Goal: Register for event/course

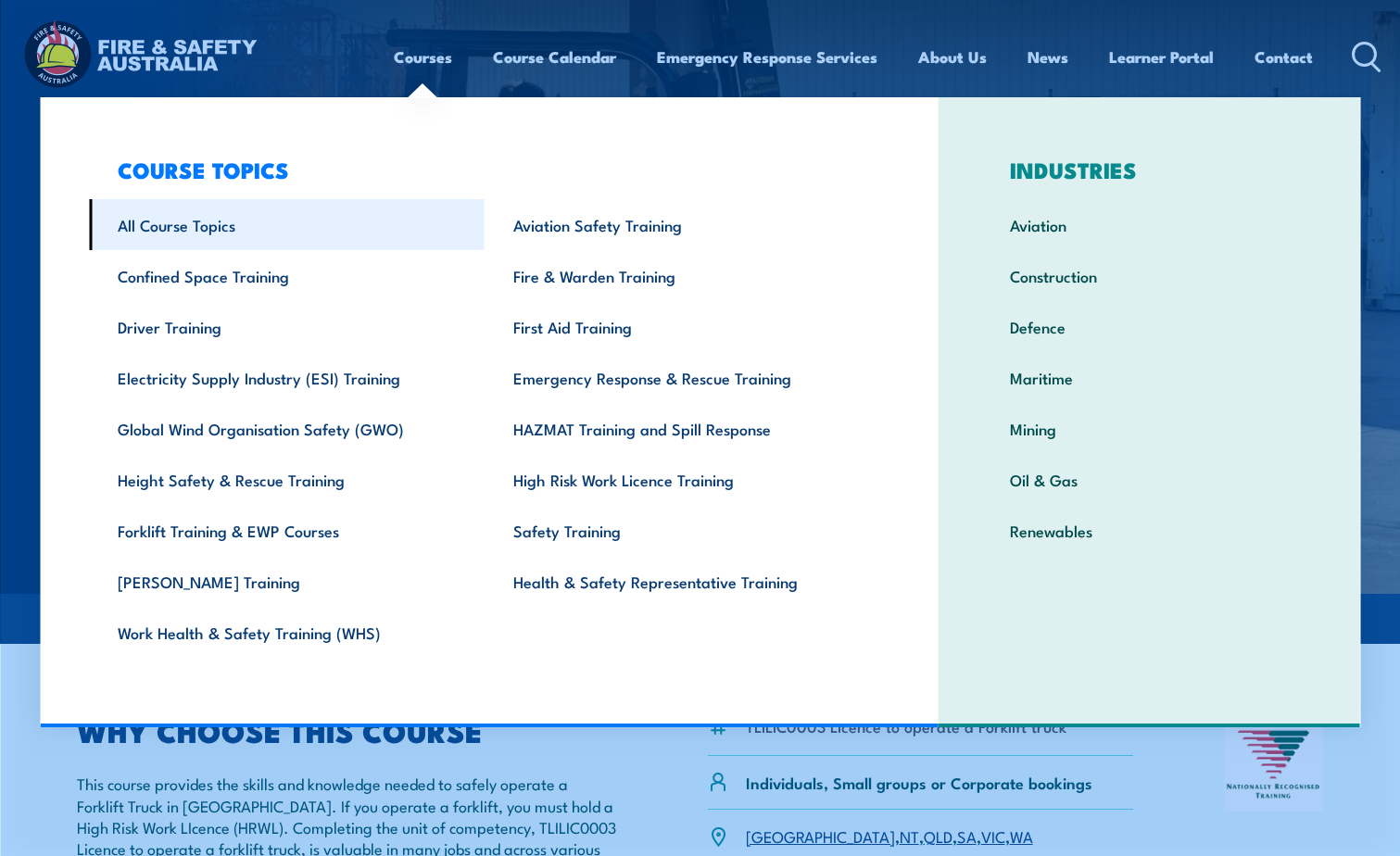
click at [182, 216] on link "All Course Topics" at bounding box center [287, 225] width 395 height 51
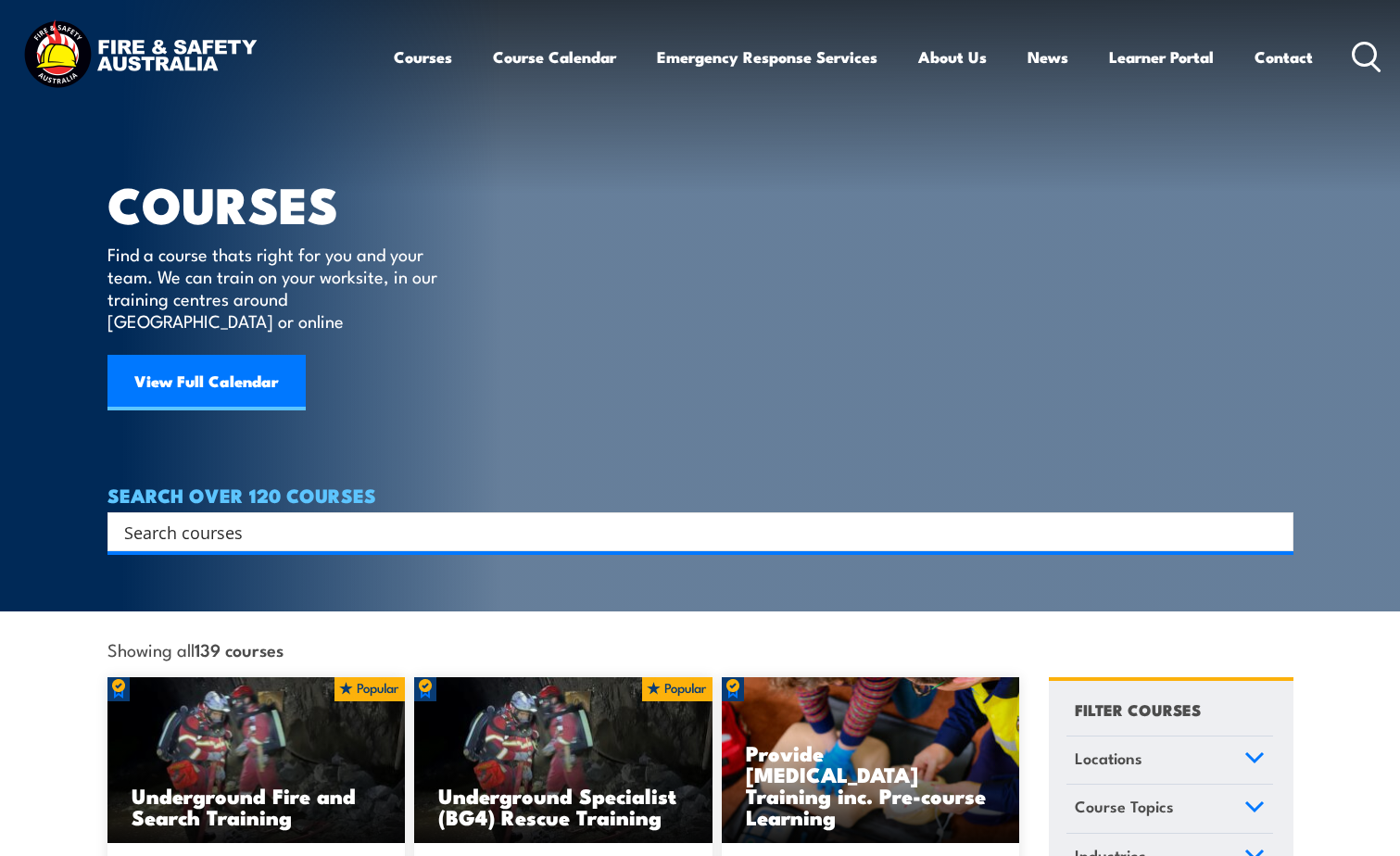
click at [310, 518] on input "Search input" at bounding box center [689, 532] width 1129 height 28
type input "Order Picking"
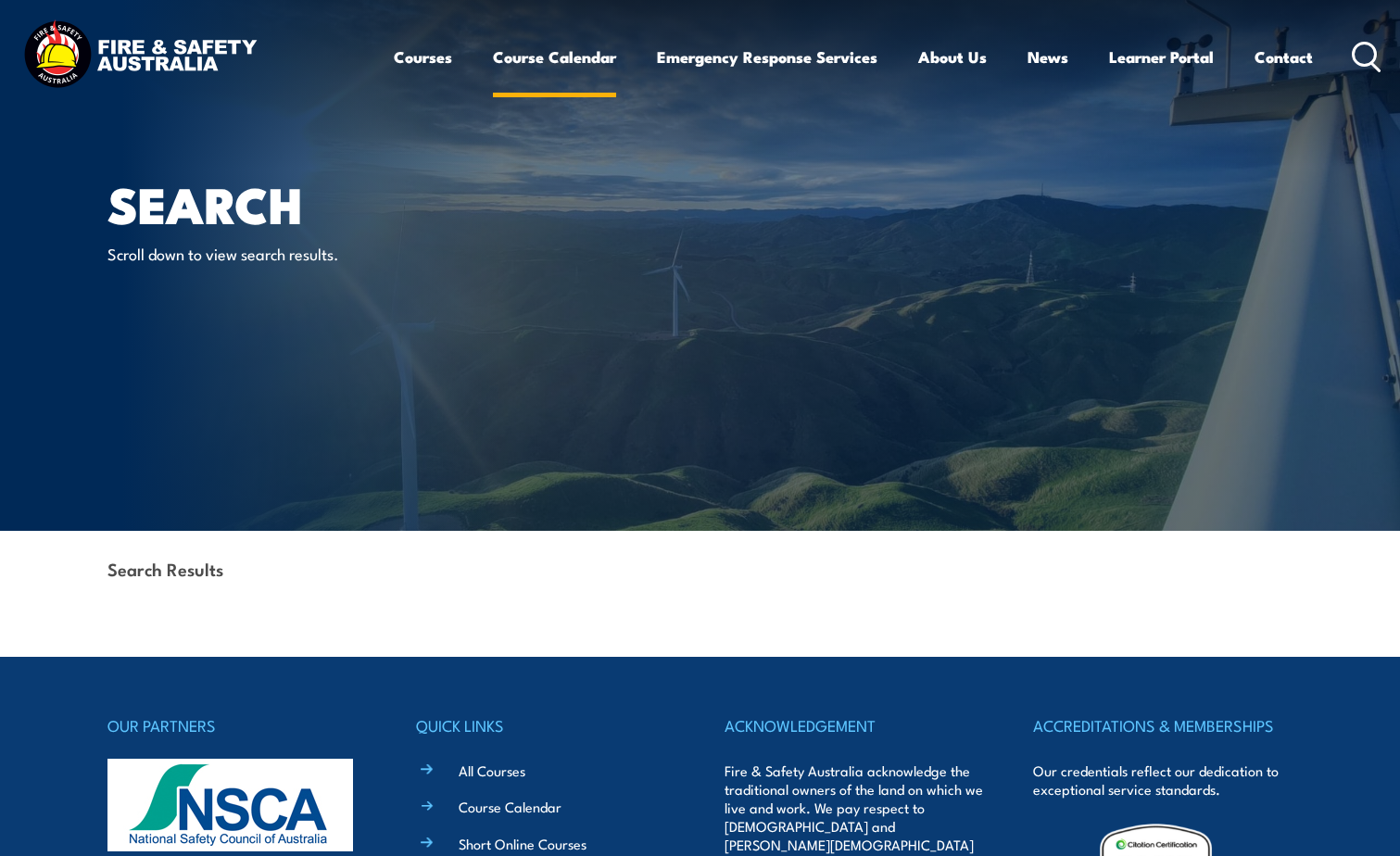
click at [565, 55] on link "Course Calendar" at bounding box center [555, 57] width 124 height 49
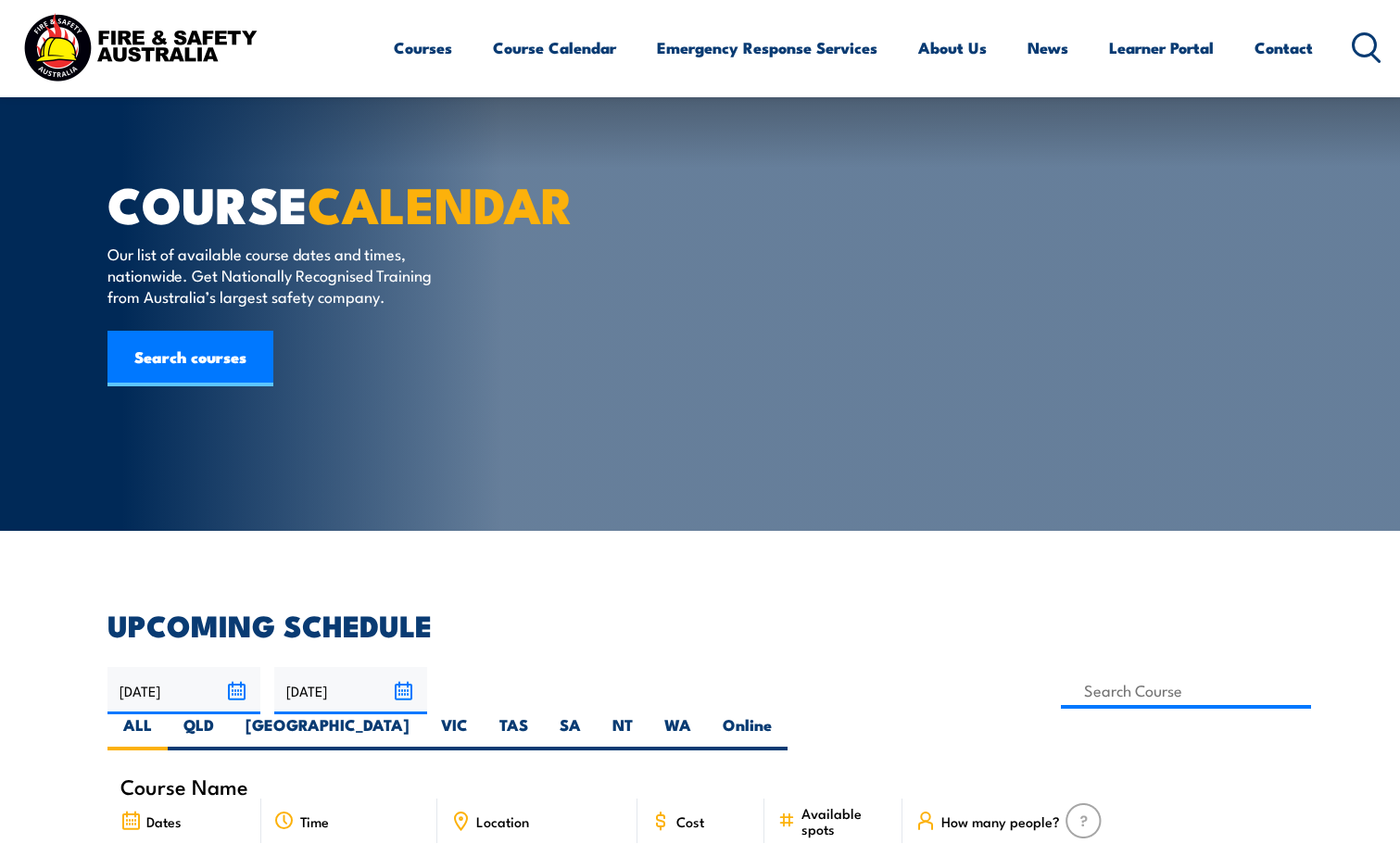
scroll to position [556, 0]
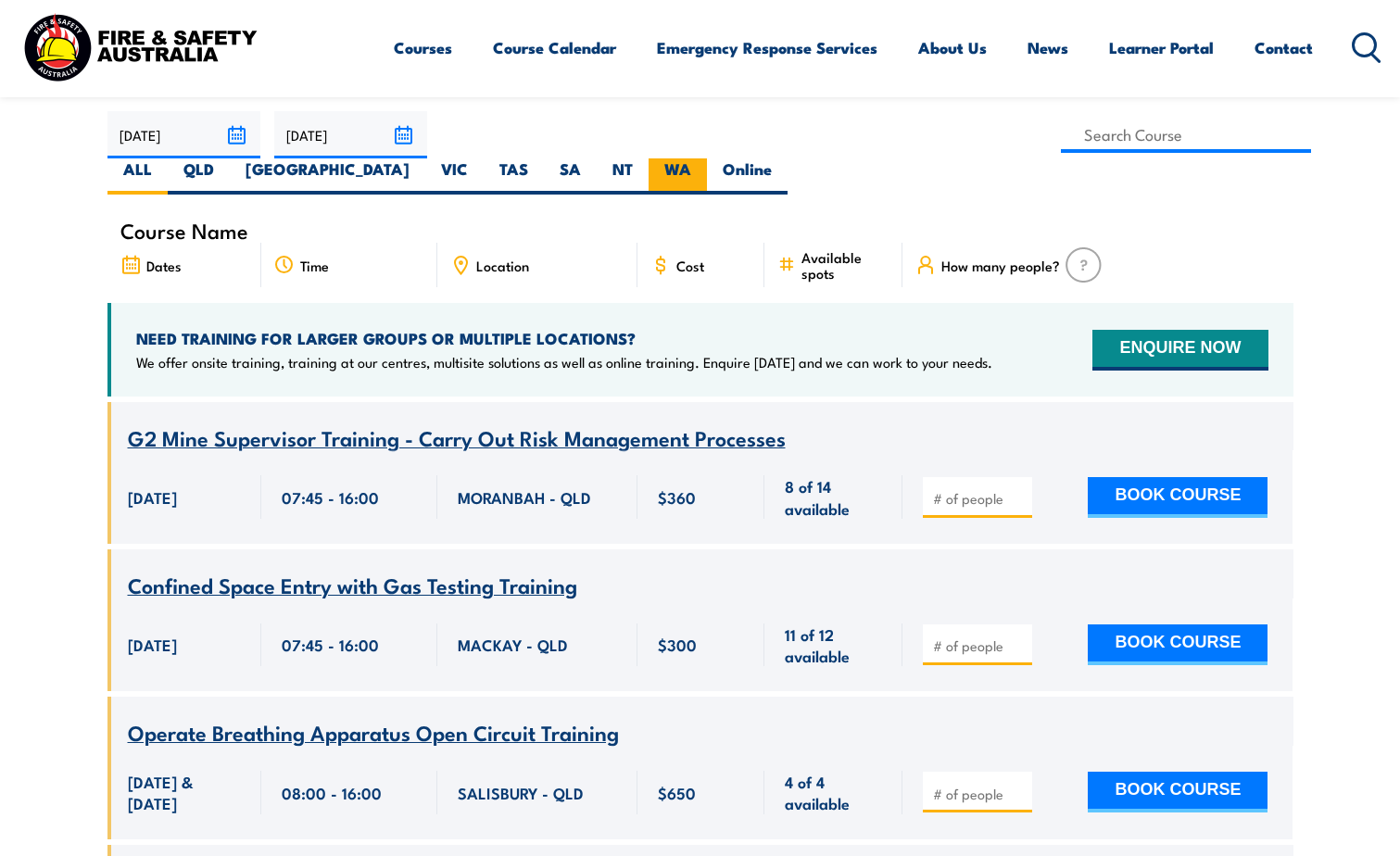
click at [707, 158] on label "WA" at bounding box center [677, 176] width 58 height 37
click at [703, 158] on input "WA" at bounding box center [697, 164] width 12 height 12
radio input "true"
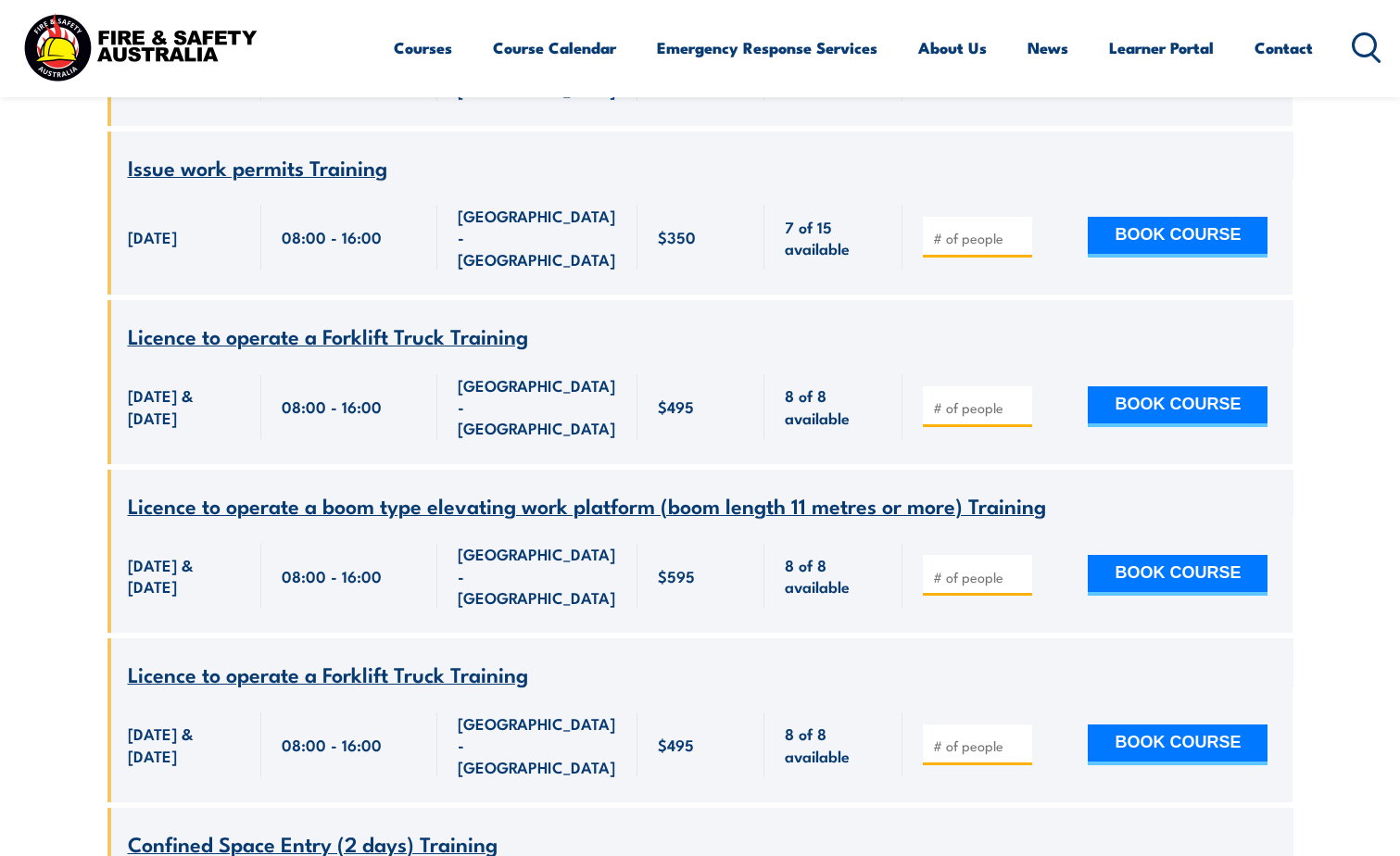
scroll to position [4225, 0]
